Goal: Information Seeking & Learning: Learn about a topic

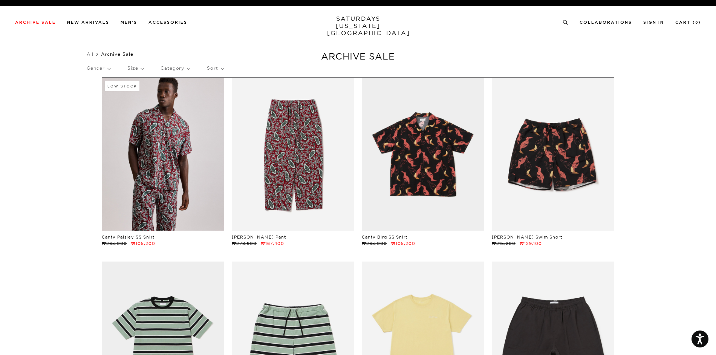
click at [113, 67] on div "Gender Size Category Sort" at bounding box center [358, 68] width 543 height 17
click at [110, 67] on p "Gender" at bounding box center [99, 68] width 24 height 17
click at [95, 114] on p "Women's" at bounding box center [109, 114] width 45 height 10
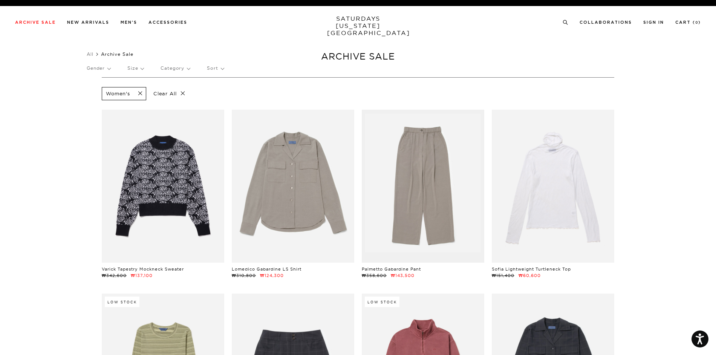
click at [109, 69] on p "Gender" at bounding box center [99, 68] width 24 height 17
click at [103, 124] on p "Womens" at bounding box center [109, 123] width 45 height 10
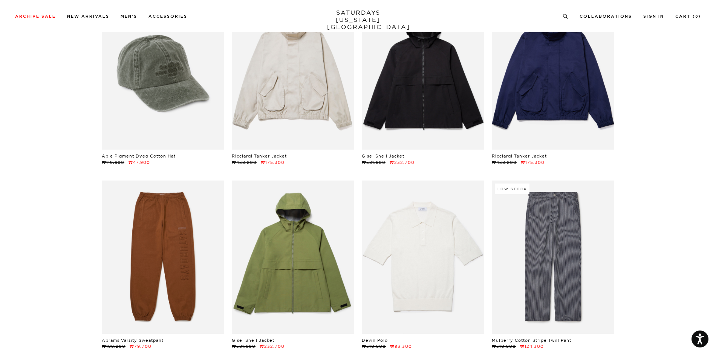
scroll to position [38, 0]
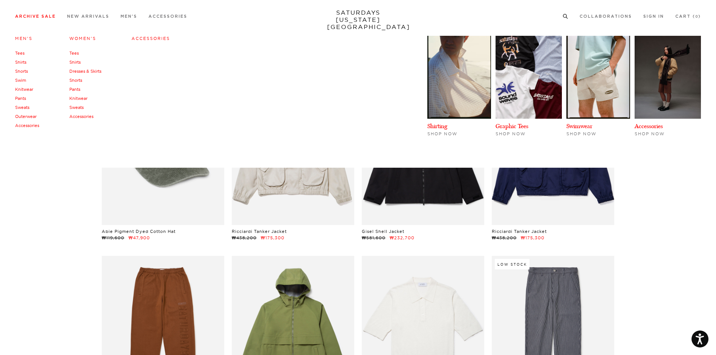
click at [141, 40] on link "Accessories" at bounding box center [150, 38] width 38 height 5
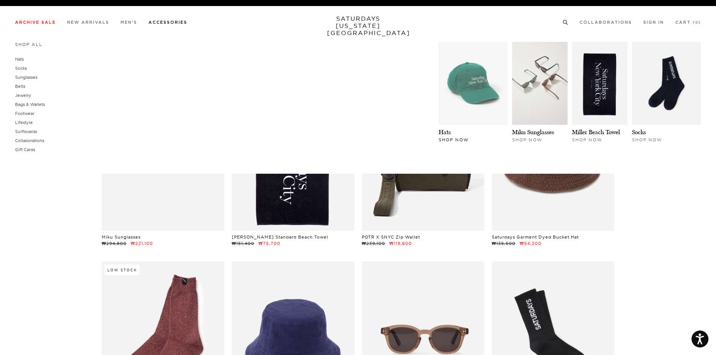
click at [453, 88] on img at bounding box center [473, 83] width 69 height 83
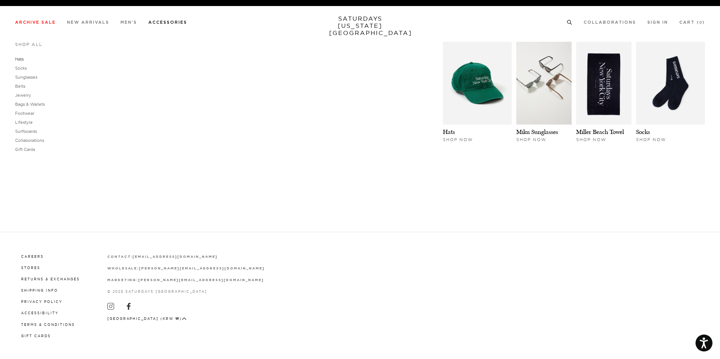
click at [19, 57] on link "Hats" at bounding box center [19, 59] width 9 height 5
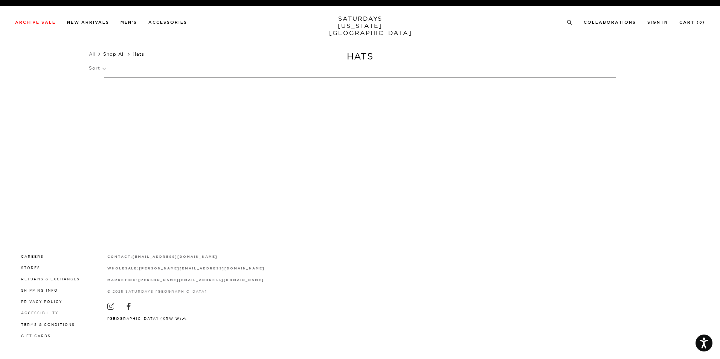
click at [112, 54] on link "Shop All" at bounding box center [114, 54] width 22 height 6
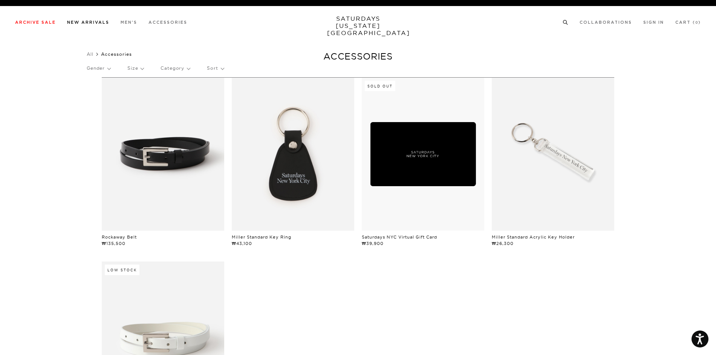
click at [86, 24] on link "New Arrivals" at bounding box center [88, 22] width 42 height 4
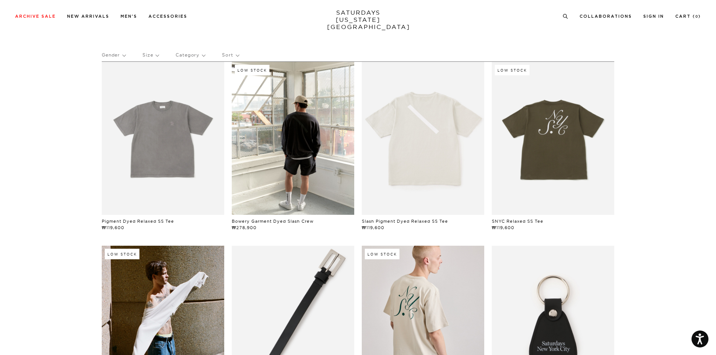
scroll to position [18, 0]
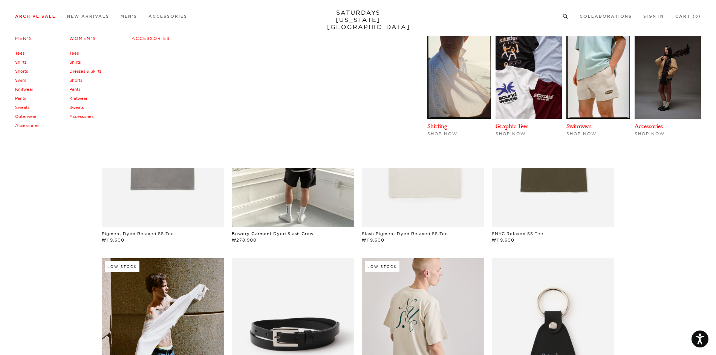
click at [149, 40] on link "Accessories" at bounding box center [150, 38] width 38 height 5
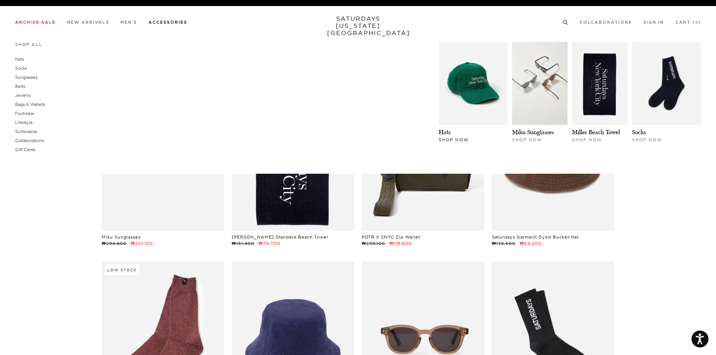
click at [454, 142] on span "Shop Now" at bounding box center [454, 139] width 30 height 5
click at [457, 140] on span "Shop Now" at bounding box center [454, 139] width 30 height 5
click at [543, 132] on link "Miku Sunglasses" at bounding box center [533, 131] width 42 height 7
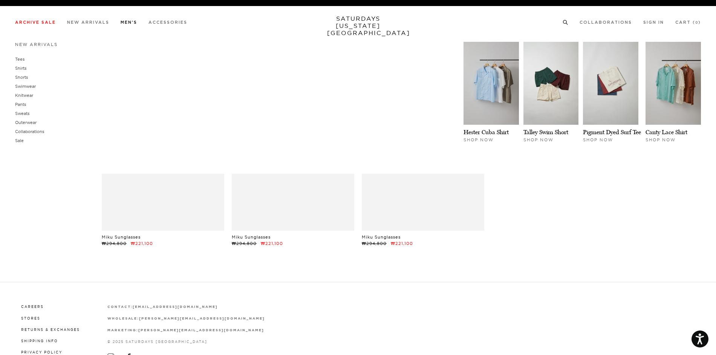
click at [127, 21] on link "Men's" at bounding box center [129, 22] width 17 height 4
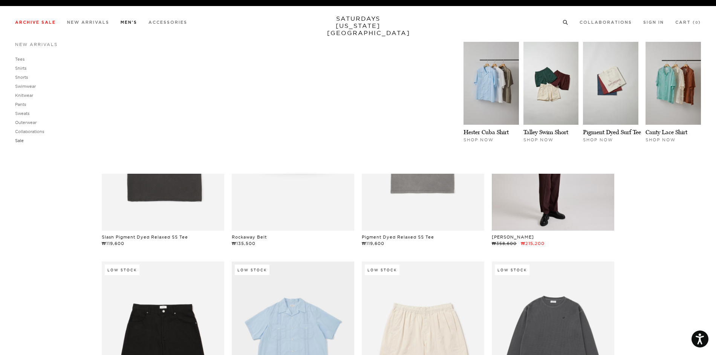
click at [17, 142] on link "Sale" at bounding box center [19, 140] width 9 height 5
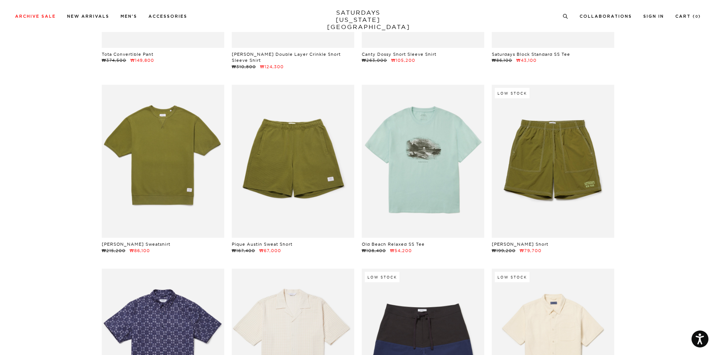
scroll to position [6932, 0]
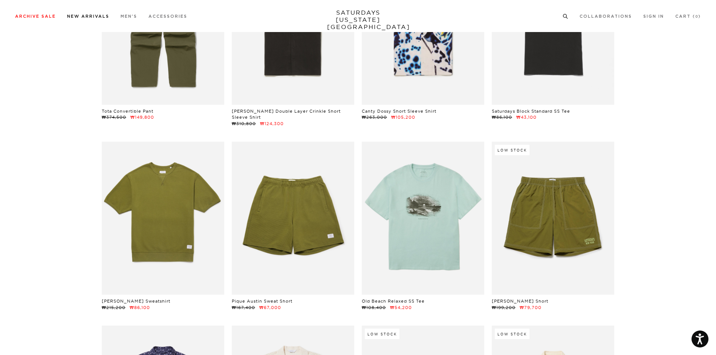
click at [98, 18] on link "New Arrivals" at bounding box center [88, 16] width 42 height 4
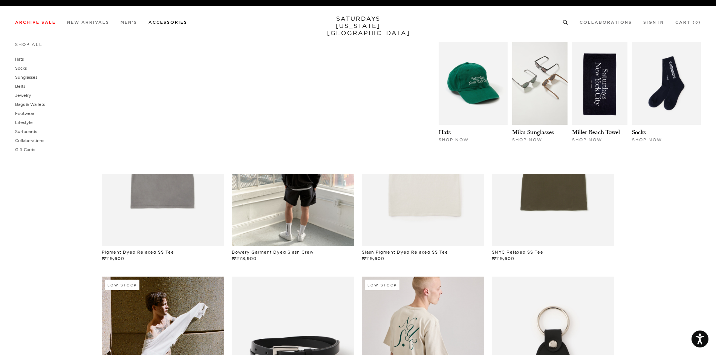
click at [168, 21] on link "Accessories" at bounding box center [167, 22] width 39 height 4
